Goal: Task Accomplishment & Management: Manage account settings

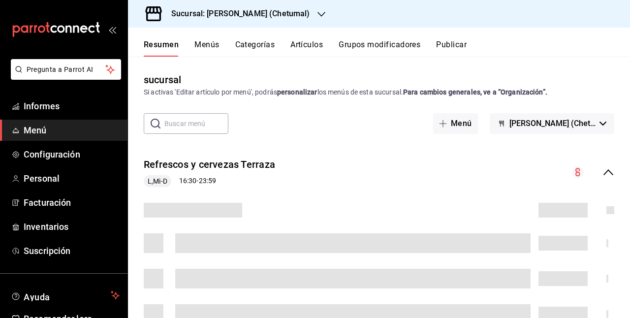
click at [309, 40] on font "Artículos" at bounding box center [306, 44] width 32 height 10
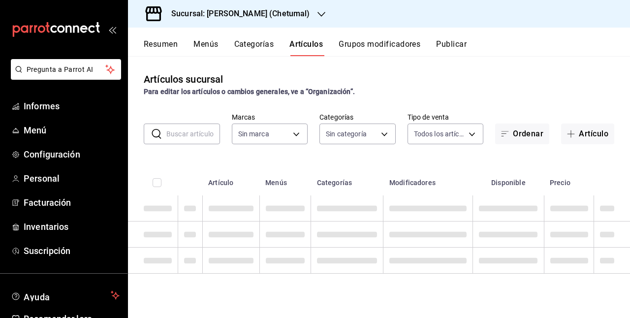
type input "1e1dcecb-146a-4c38-a37f-07a66fe23c0d"
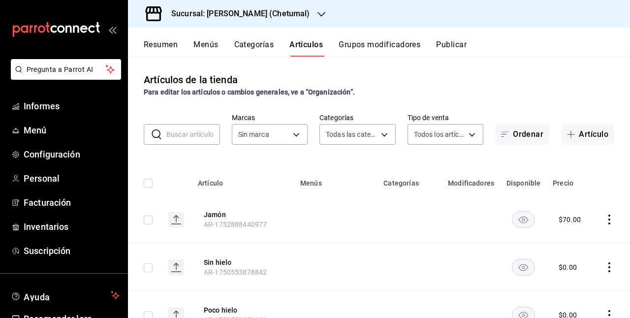
type input "afeef8b8-472a-4080-9df8-2e42184c4c11,f98108bb-a2b2-4d05-9419-5e1f5dc0d9f4,7f33e…"
click at [208, 219] on th "Jamón AR-1752888440977" at bounding box center [243, 220] width 102 height 48
click at [217, 217] on font "Jamón" at bounding box center [215, 215] width 22 height 8
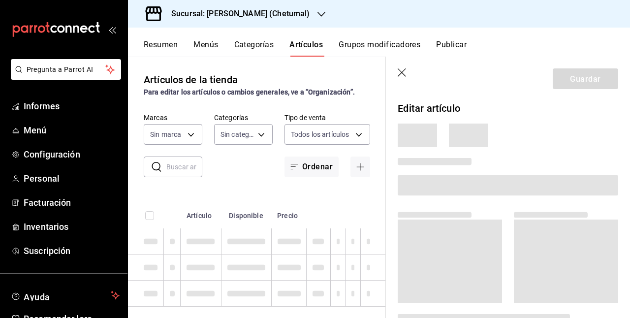
type input "afeef8b8-472a-4080-9df8-2e42184c4c11,f98108bb-a2b2-4d05-9419-5e1f5dc0d9f4,7f33e…"
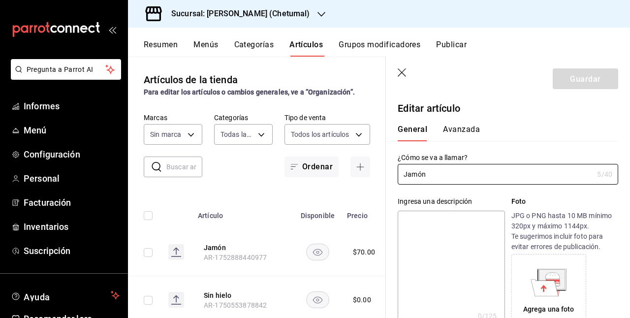
type input "$70.00"
type input "1e1dcecb-146a-4c38-a37f-07a66fe23c0d"
click at [399, 72] on icon "button" at bounding box center [402, 73] width 10 height 10
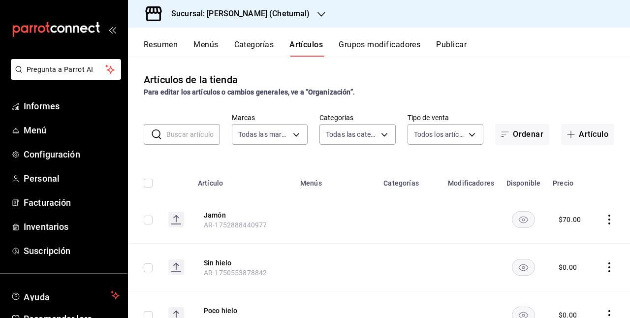
click at [265, 47] on font "Categorías" at bounding box center [254, 44] width 40 height 9
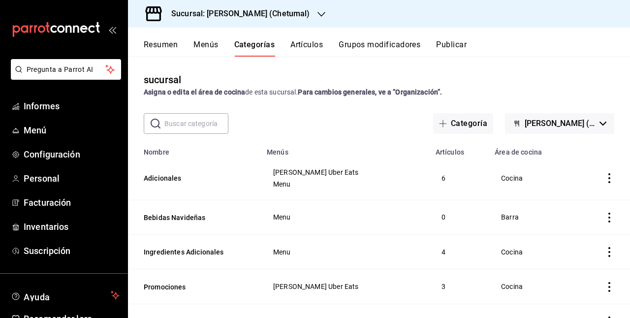
click at [174, 168] on th "Adicionales" at bounding box center [194, 178] width 133 height 44
click at [174, 179] on button "Adicionales" at bounding box center [193, 178] width 98 height 10
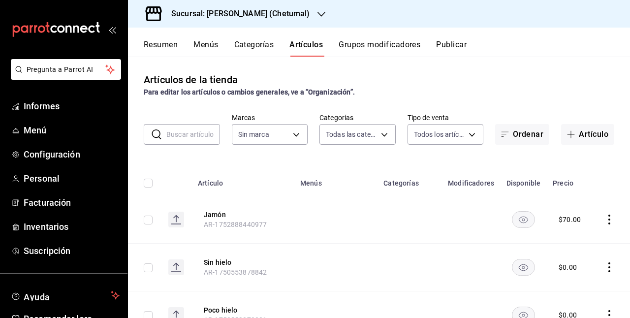
type input "afeef8b8-472a-4080-9df8-2e42184c4c11,f98108bb-a2b2-4d05-9419-5e1f5dc0d9f4,7f33e…"
type input "1e1dcecb-146a-4c38-a37f-07a66fe23c0d"
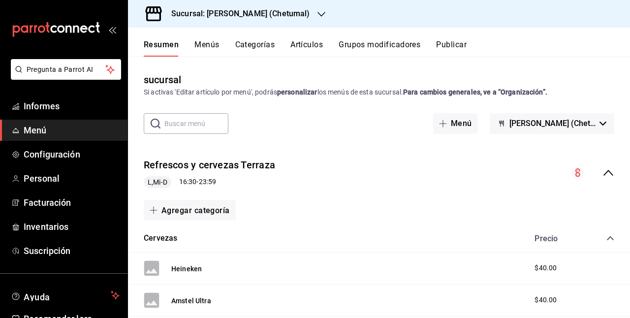
click at [415, 119] on div "​ ​ Menú Hola Bella (Chetumal)" at bounding box center [379, 123] width 502 height 21
drag, startPoint x: 547, startPoint y: 3, endPoint x: 545, endPoint y: 9, distance: 5.8
click at [546, 9] on div "Sucursal: [PERSON_NAME] (Chetumal)" at bounding box center [379, 14] width 502 height 28
